Goal: Task Accomplishment & Management: Use online tool/utility

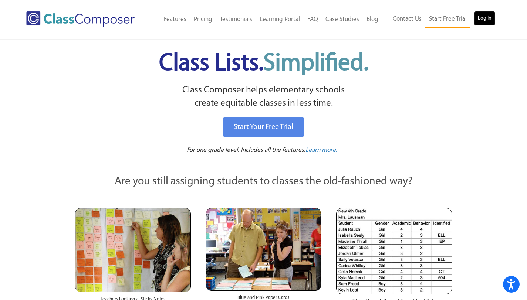
click at [486, 20] on link "Log In" at bounding box center [484, 18] width 21 height 15
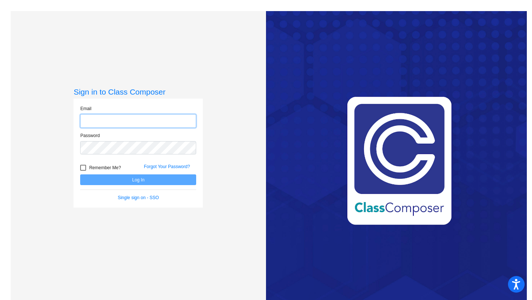
click at [111, 122] on input "email" at bounding box center [138, 121] width 116 height 14
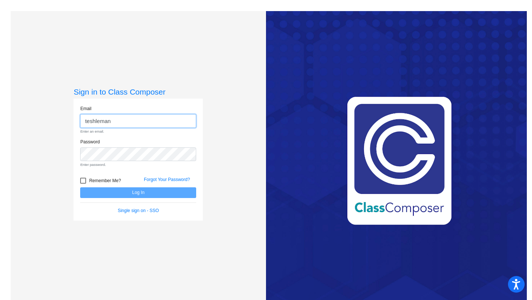
click at [119, 121] on input "teshleman" at bounding box center [138, 121] width 116 height 14
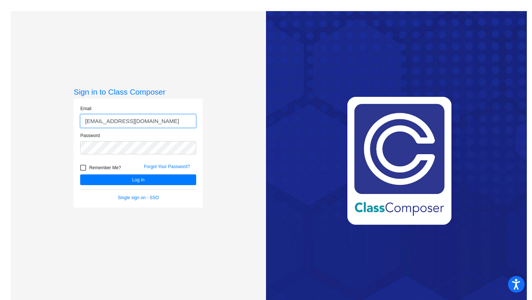
type input "teshleman@nppsd.org"
click at [80, 174] on button "Log In" at bounding box center [138, 179] width 116 height 11
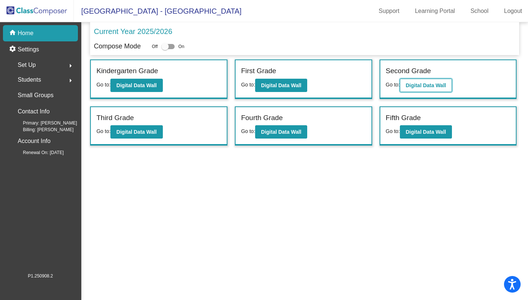
click at [425, 85] on b "Digital Data Wall" at bounding box center [426, 85] width 40 height 6
